Goal: Find contact information: Find contact information

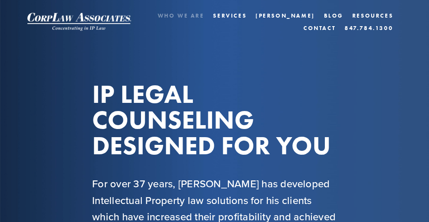
click at [186, 14] on link "Who We Are" at bounding box center [180, 15] width 47 height 12
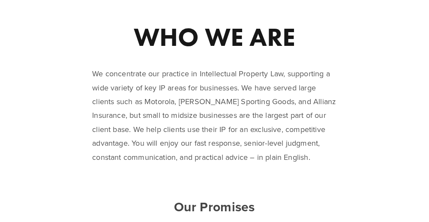
scroll to position [56, 0]
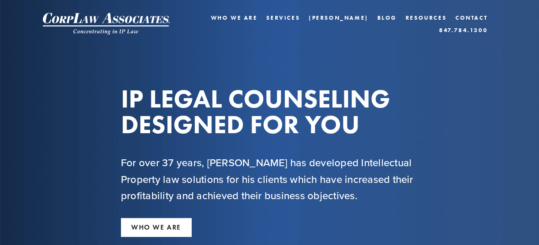
click at [455, 114] on div "IP LEGAL COUNSELING DESIGNED FOR YOU For over 37 years, [PERSON_NAME] has devel…" at bounding box center [270, 165] width 468 height 158
click at [462, 11] on div "Home Who We Are Services [PERSON_NAME] Blog Resources Accomplishments Testimoni…" at bounding box center [269, 18] width 539 height 37
click at [466, 20] on link "Contact" at bounding box center [471, 18] width 32 height 12
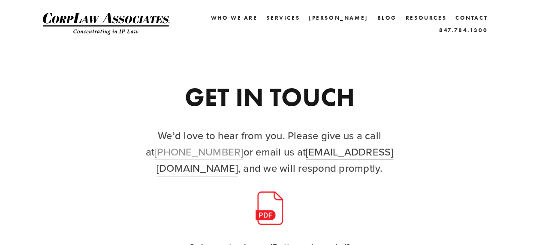
scroll to position [43, 0]
